Goal: Information Seeking & Learning: Learn about a topic

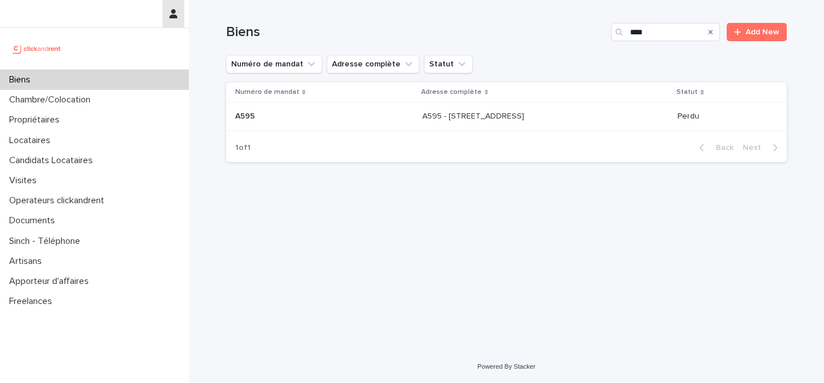
type input "****"
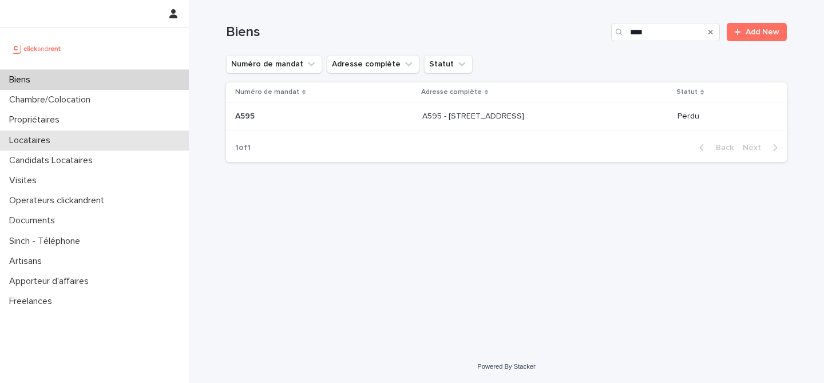
click at [65, 137] on div "Locataires" at bounding box center [94, 140] width 189 height 20
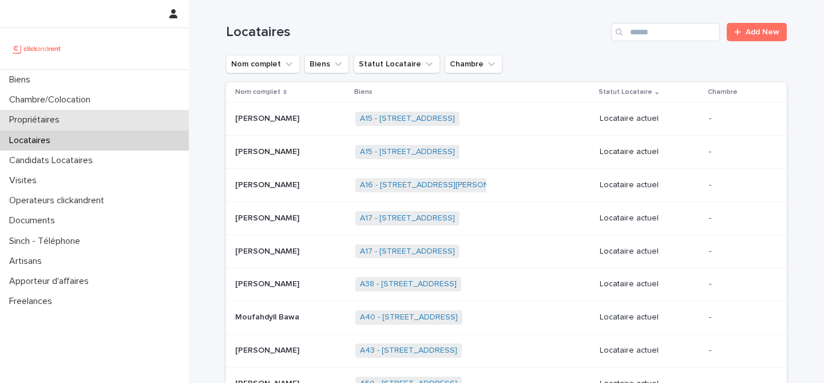
click at [85, 120] on div "Propriétaires" at bounding box center [94, 120] width 189 height 20
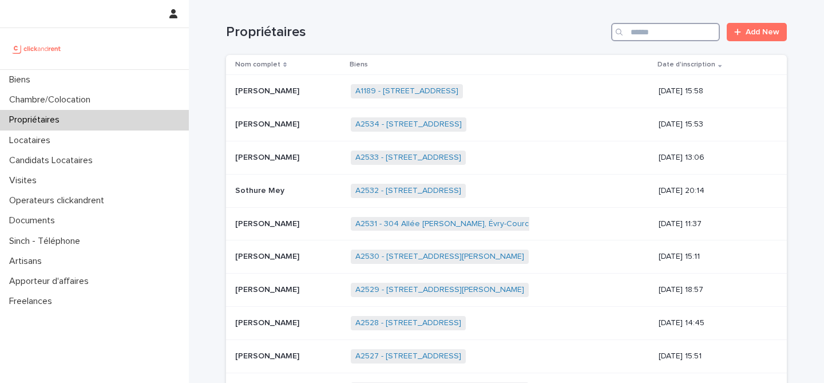
click at [682, 29] on input "Search" at bounding box center [665, 32] width 109 height 18
type input "*******"
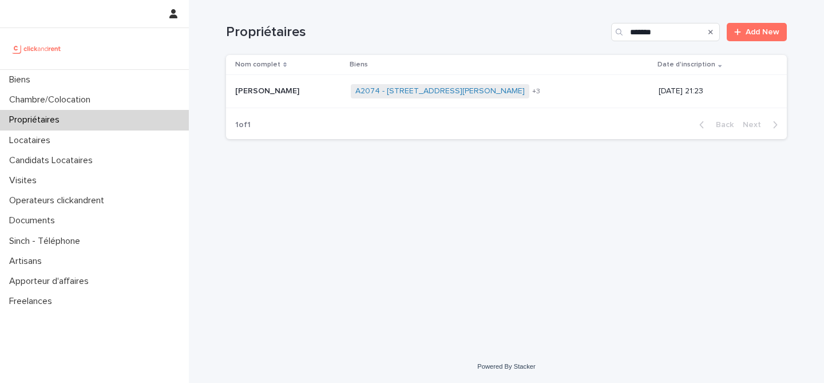
click at [297, 92] on p at bounding box center [288, 91] width 106 height 10
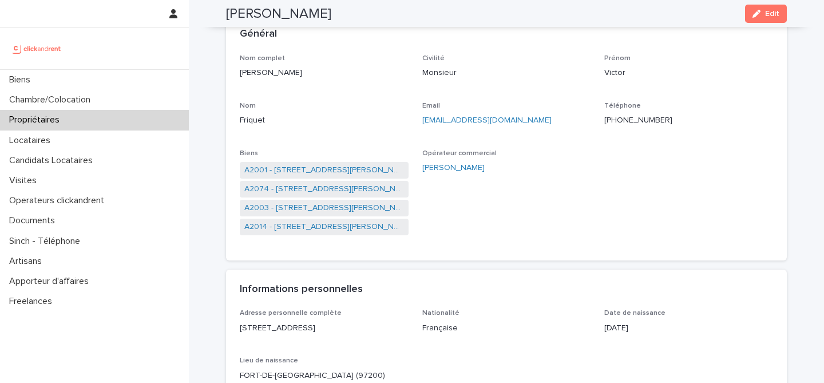
scroll to position [64, 0]
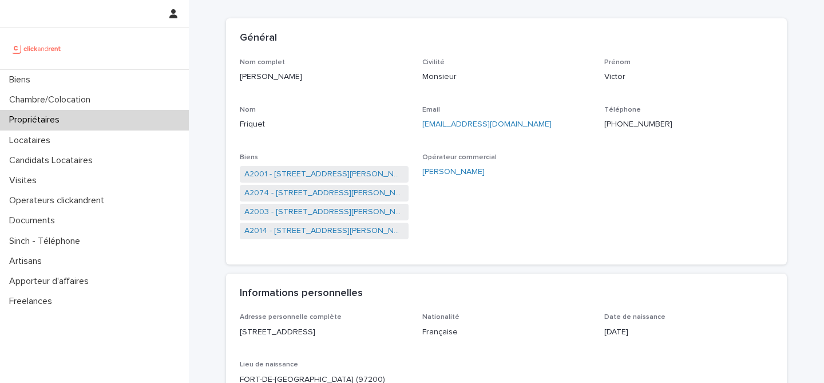
drag, startPoint x: 297, startPoint y: 80, endPoint x: 242, endPoint y: 79, distance: 55.5
click at [242, 79] on p "[PERSON_NAME]" at bounding box center [324, 77] width 169 height 12
copy p "[PERSON_NAME]"
click at [455, 260] on div "Nom complet [PERSON_NAME] Civilité Monsieur [PERSON_NAME] [PERSON_NAME] Friquet…" at bounding box center [506, 161] width 561 height 206
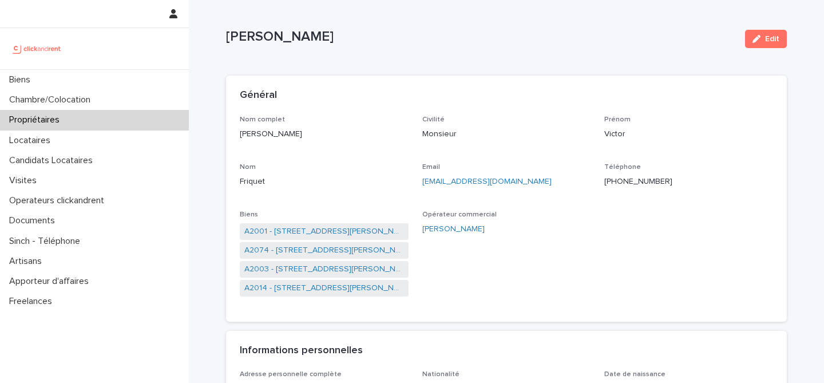
scroll to position [0, 0]
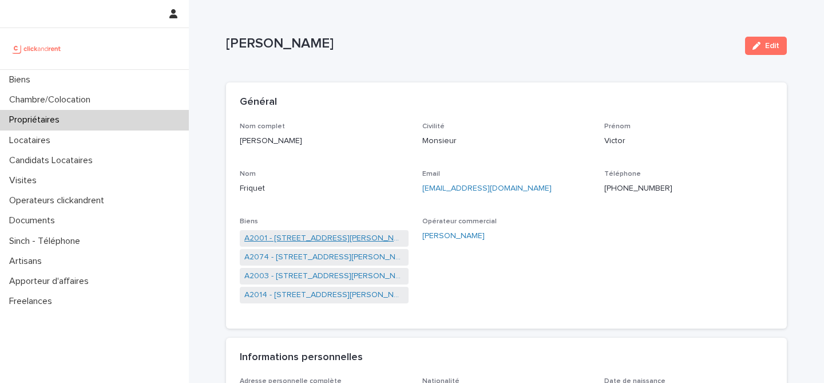
click at [326, 244] on link "A2001 - [STREET_ADDRESS][PERSON_NAME]" at bounding box center [324, 238] width 160 height 12
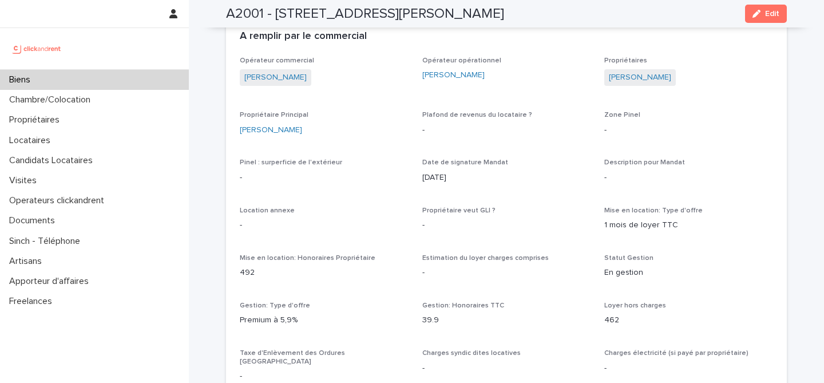
scroll to position [808, 0]
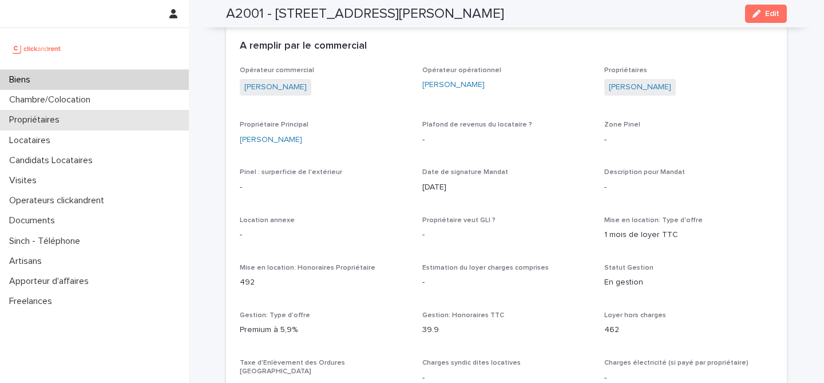
click at [117, 124] on div "Propriétaires" at bounding box center [94, 120] width 189 height 20
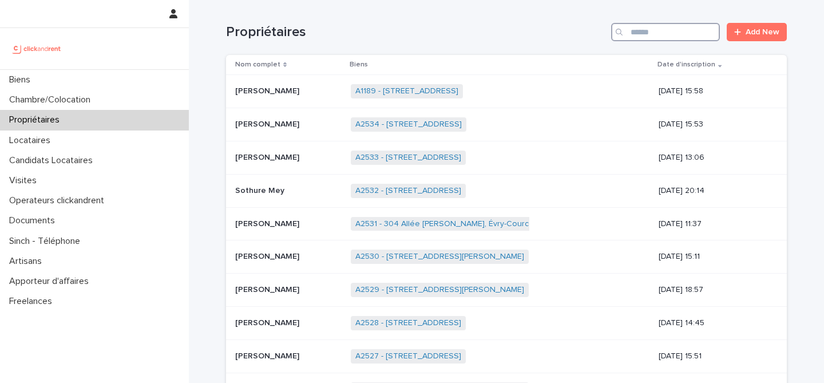
click at [660, 30] on input "Search" at bounding box center [665, 32] width 109 height 18
type input "*****"
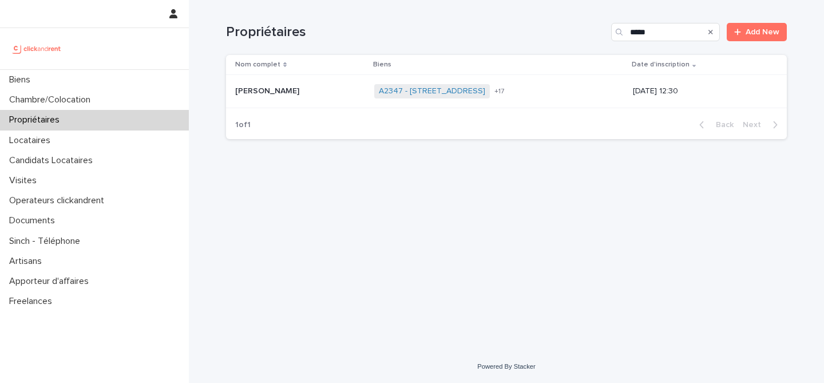
click at [376, 97] on span "A2347 - [STREET_ADDRESS]" at bounding box center [432, 91] width 116 height 14
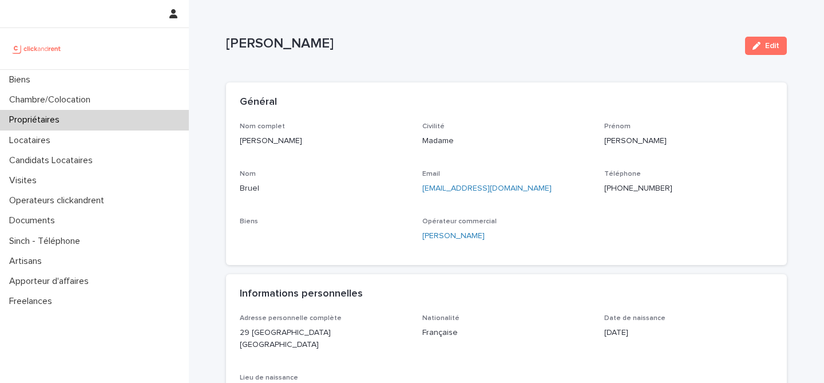
scroll to position [82, 0]
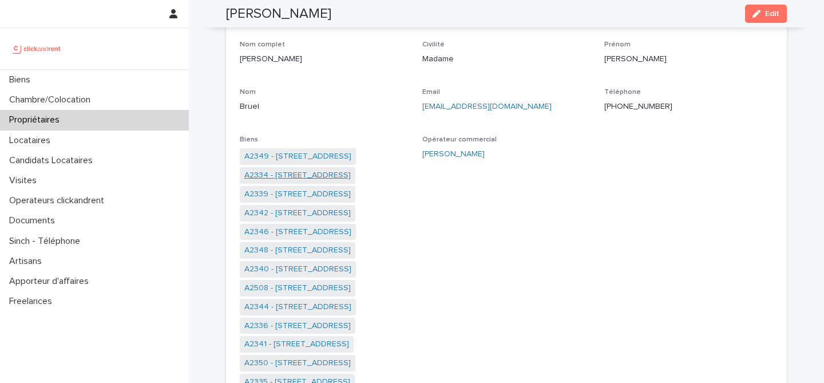
click at [275, 179] on link "A2334 - [STREET_ADDRESS]" at bounding box center [297, 175] width 106 height 12
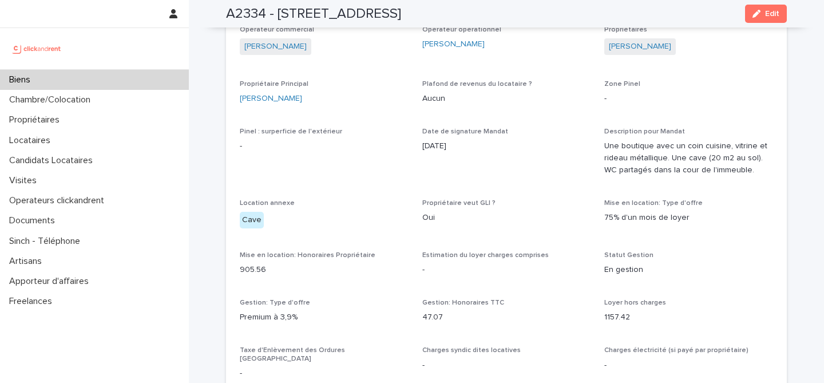
scroll to position [603, 0]
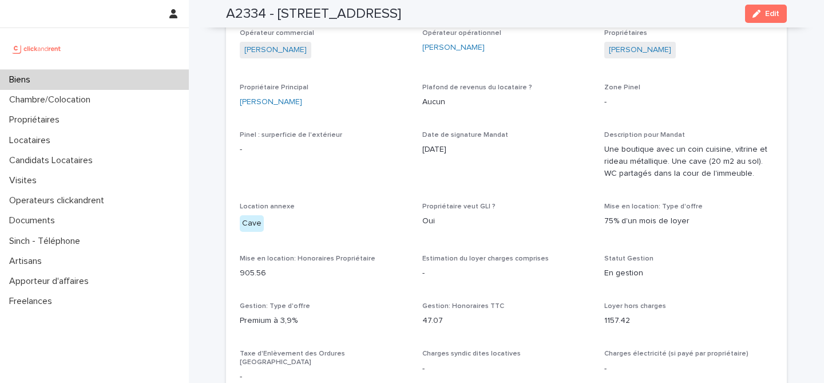
click at [92, 81] on div "Biens" at bounding box center [94, 80] width 189 height 20
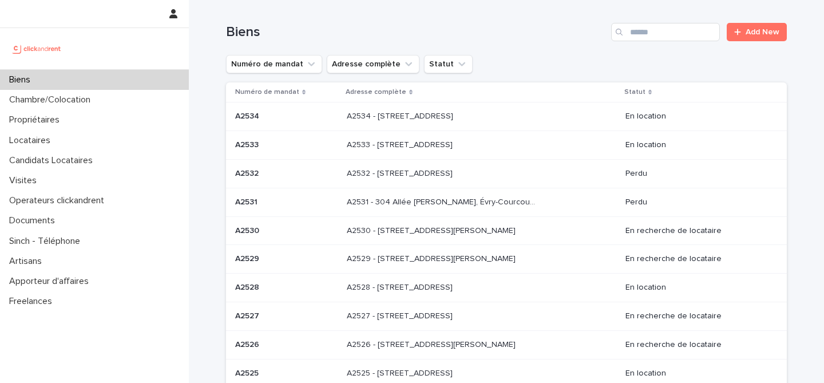
scroll to position [135, 0]
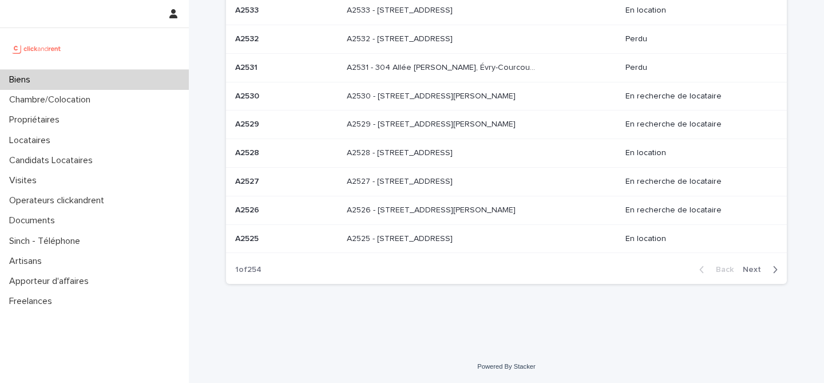
click at [766, 269] on span "Next" at bounding box center [754, 269] width 25 height 8
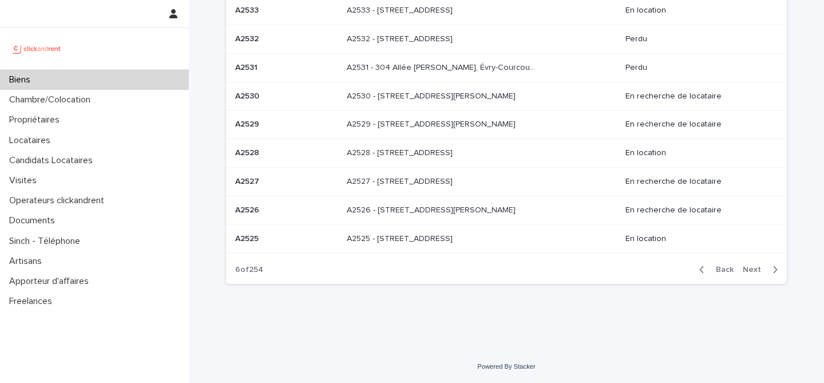
click at [766, 269] on span "Next" at bounding box center [754, 269] width 25 height 8
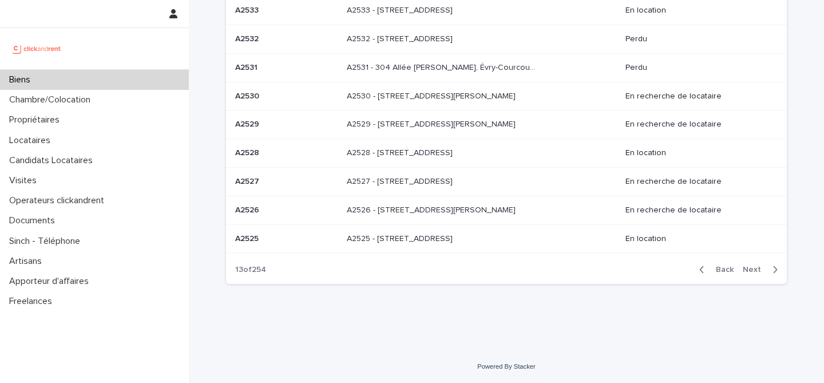
click at [766, 269] on span "Next" at bounding box center [754, 269] width 25 height 8
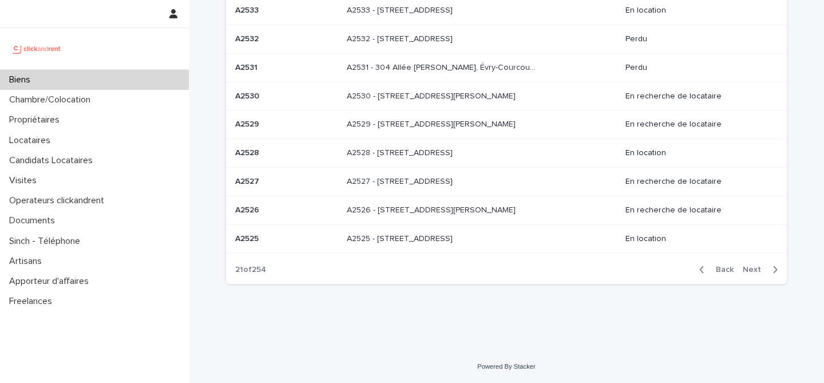
click at [766, 269] on span "Next" at bounding box center [754, 269] width 25 height 8
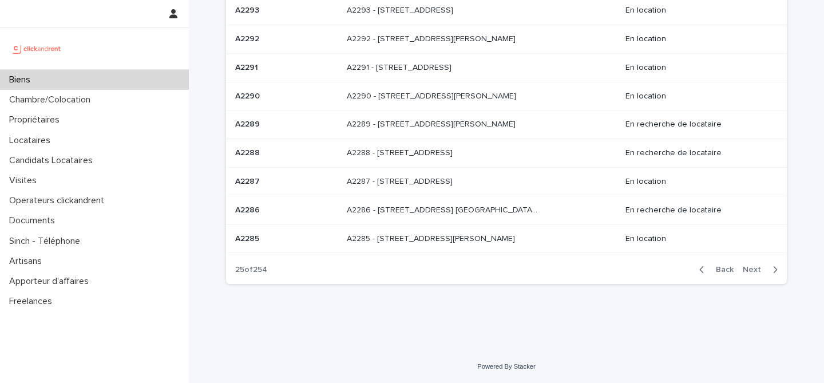
click at [541, 239] on div "A2285 - [GEOGRAPHIC_DATA][PERSON_NAME] 92100 A2285 - [STREET_ADDRESS][PERSON_NA…" at bounding box center [481, 238] width 269 height 19
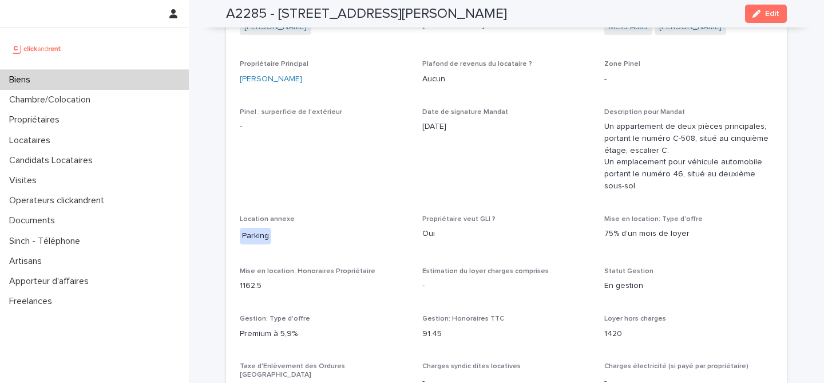
scroll to position [663, 0]
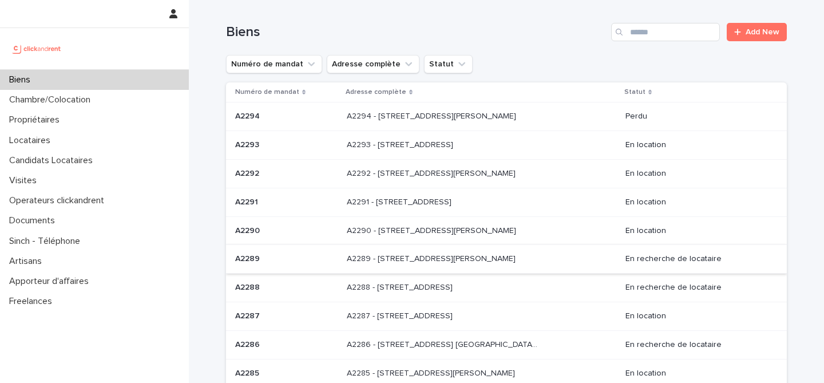
scroll to position [135, 0]
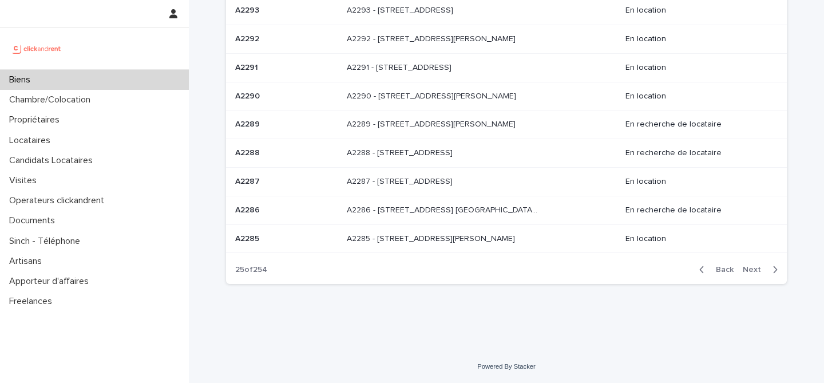
click at [569, 189] on div "A2287 - [STREET_ADDRESS] - [STREET_ADDRESS]" at bounding box center [481, 181] width 269 height 19
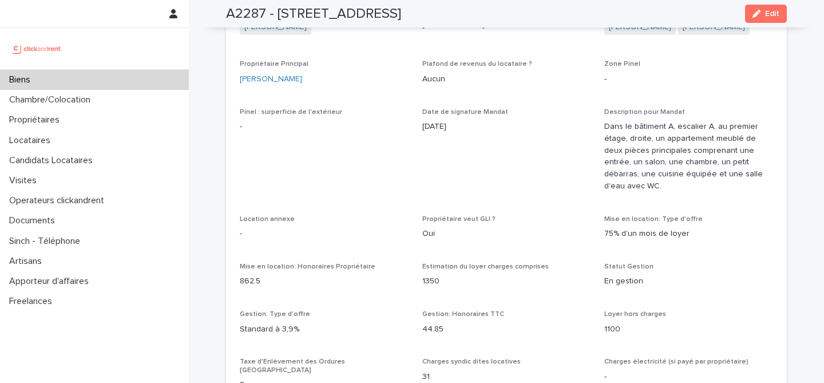
scroll to position [899, 0]
